Goal: Navigation & Orientation: Go to known website

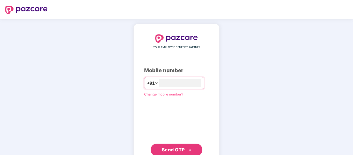
type input "**********"
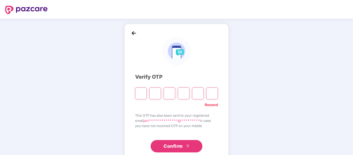
type input "*"
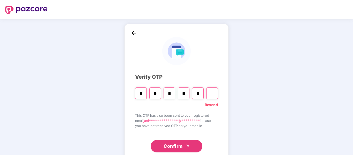
type input "*"
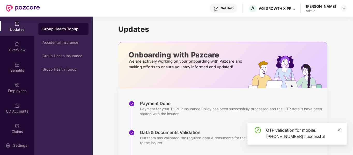
click at [338, 129] on icon "close" at bounding box center [339, 130] width 4 height 4
